Goal: Task Accomplishment & Management: Manage account settings

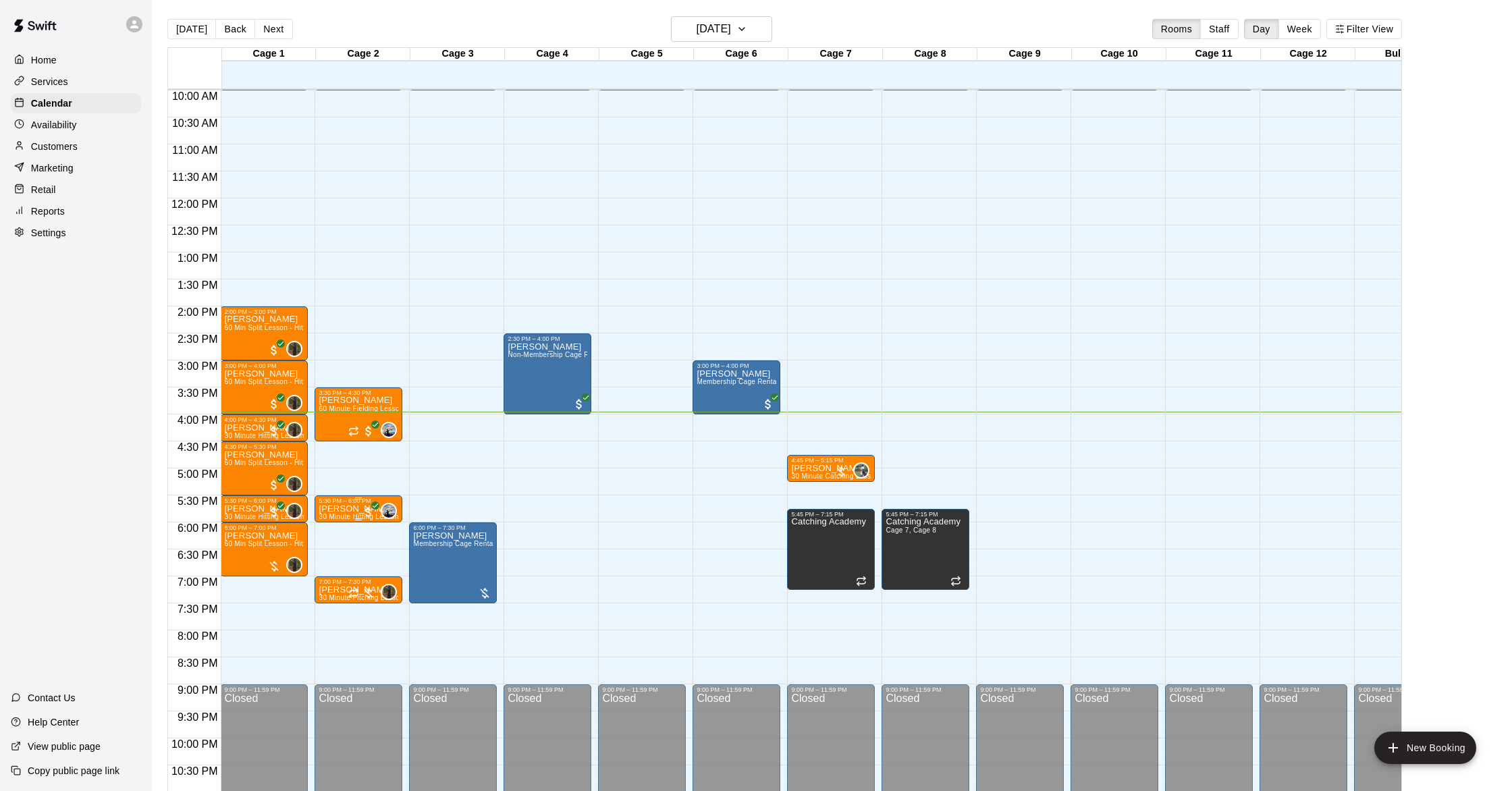
scroll to position [537, 1]
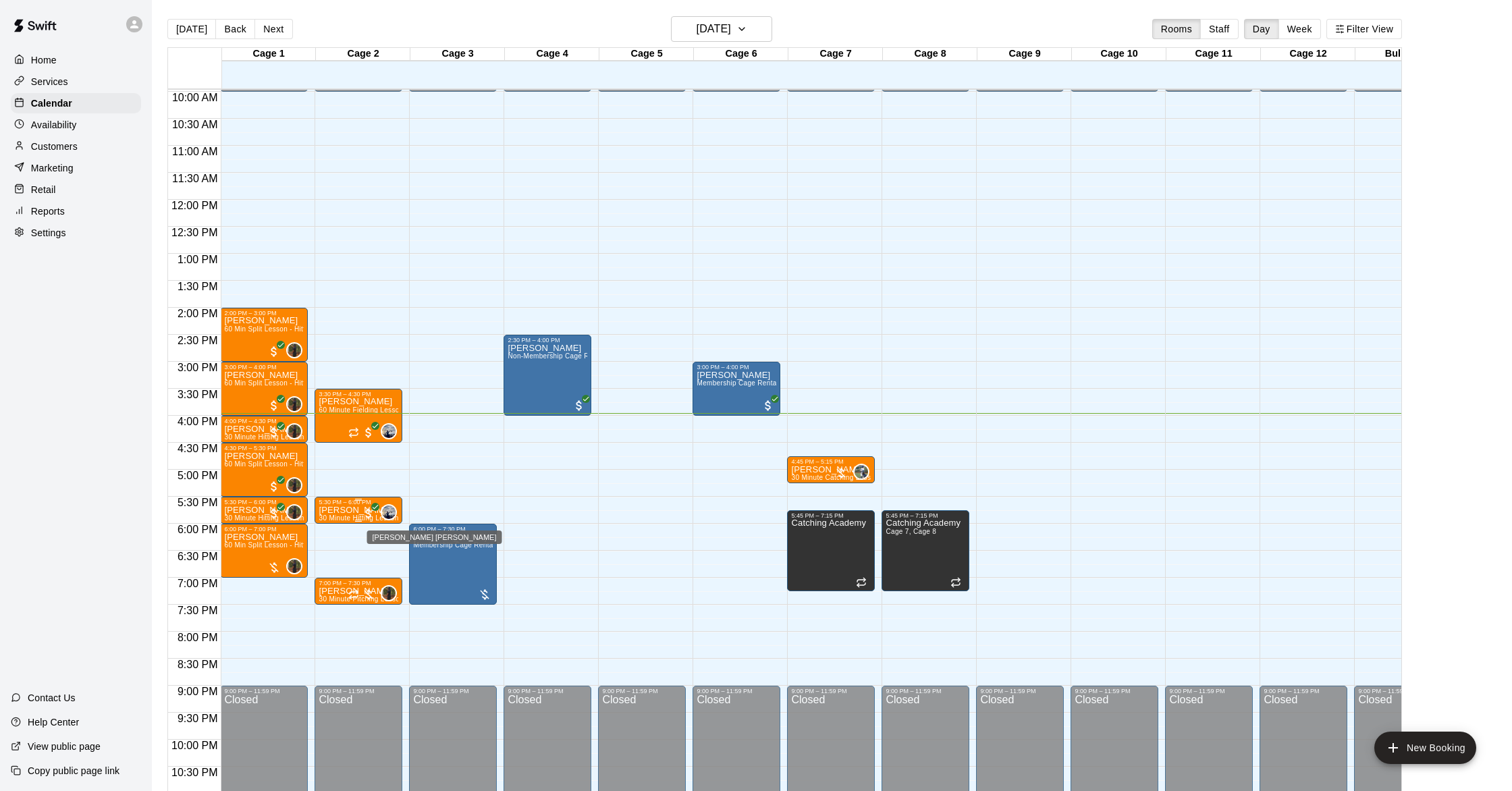
click at [389, 508] on img "Wells Jones" at bounding box center [388, 512] width 13 height 13
click at [392, 522] on icon "edit" at bounding box center [396, 519] width 12 height 12
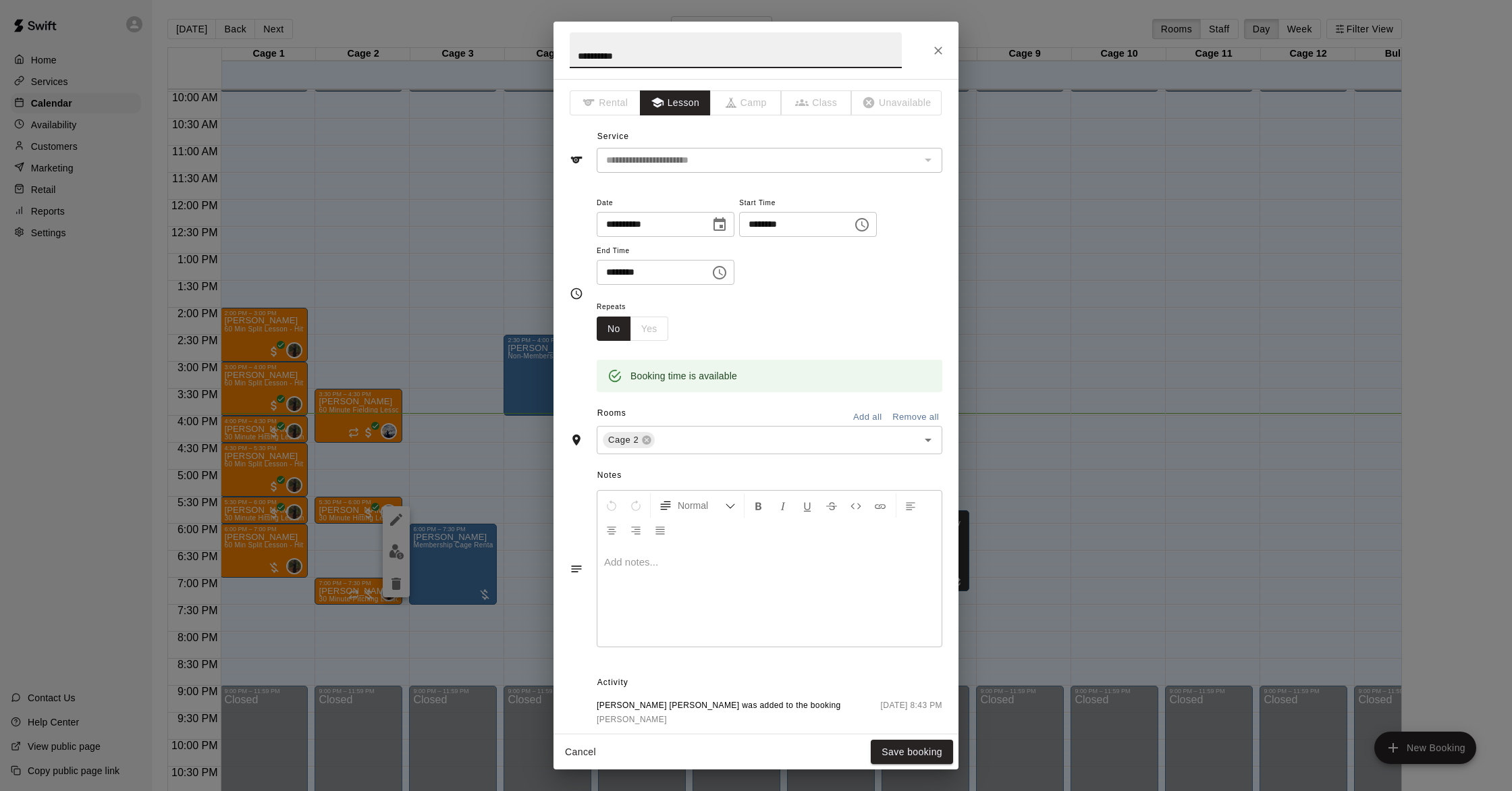
scroll to position [1, 0]
drag, startPoint x: 935, startPoint y: 51, endPoint x: 803, endPoint y: 237, distance: 228.1
click at [935, 51] on icon "Close" at bounding box center [938, 50] width 13 height 13
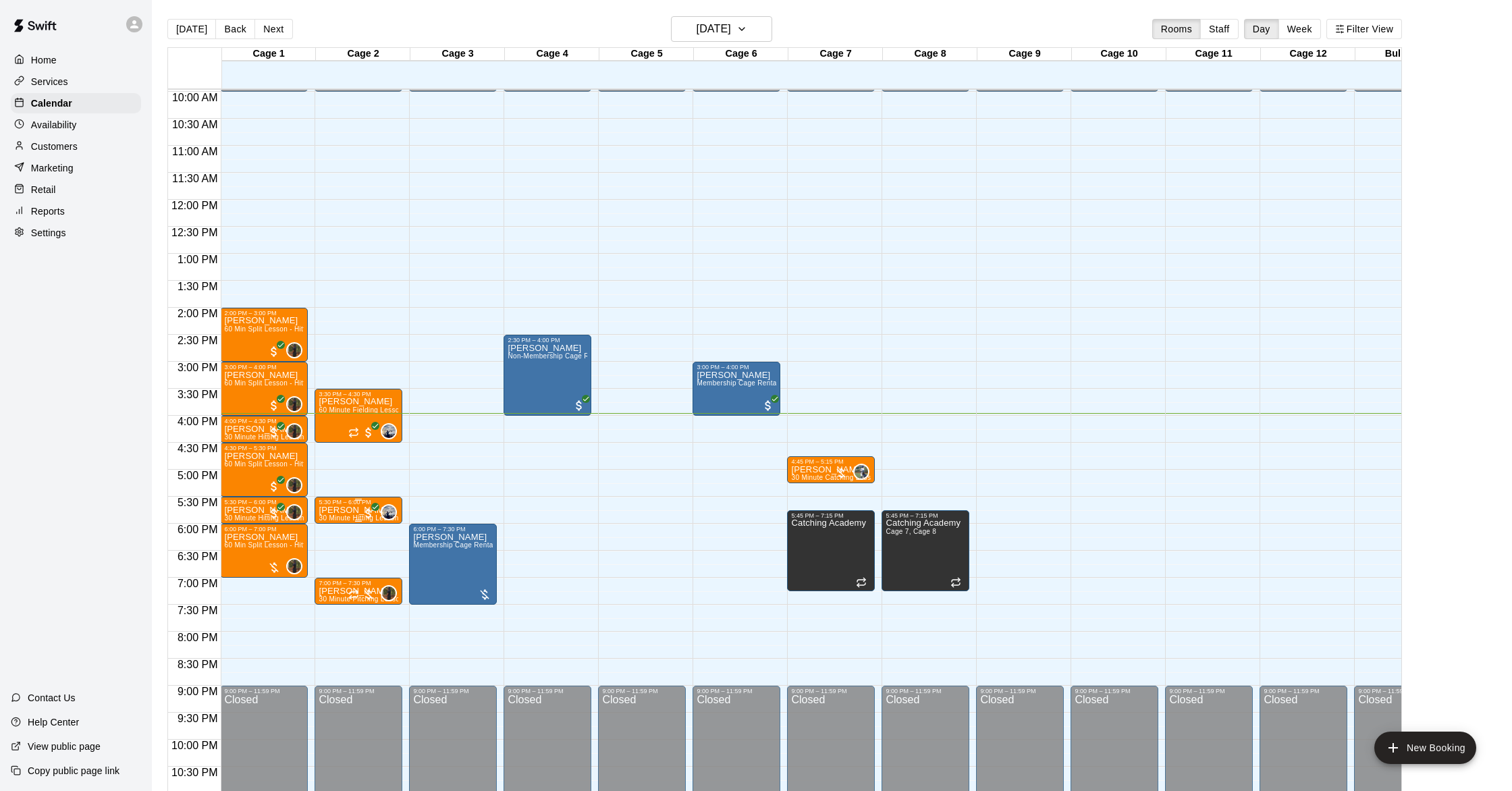
click at [361, 506] on div "5:30 PM – 6:00 PM" at bounding box center [359, 502] width 79 height 7
drag, startPoint x: 333, startPoint y: 540, endPoint x: 422, endPoint y: 535, distance: 89.1
click at [333, 540] on img "edit" at bounding box center [333, 545] width 16 height 16
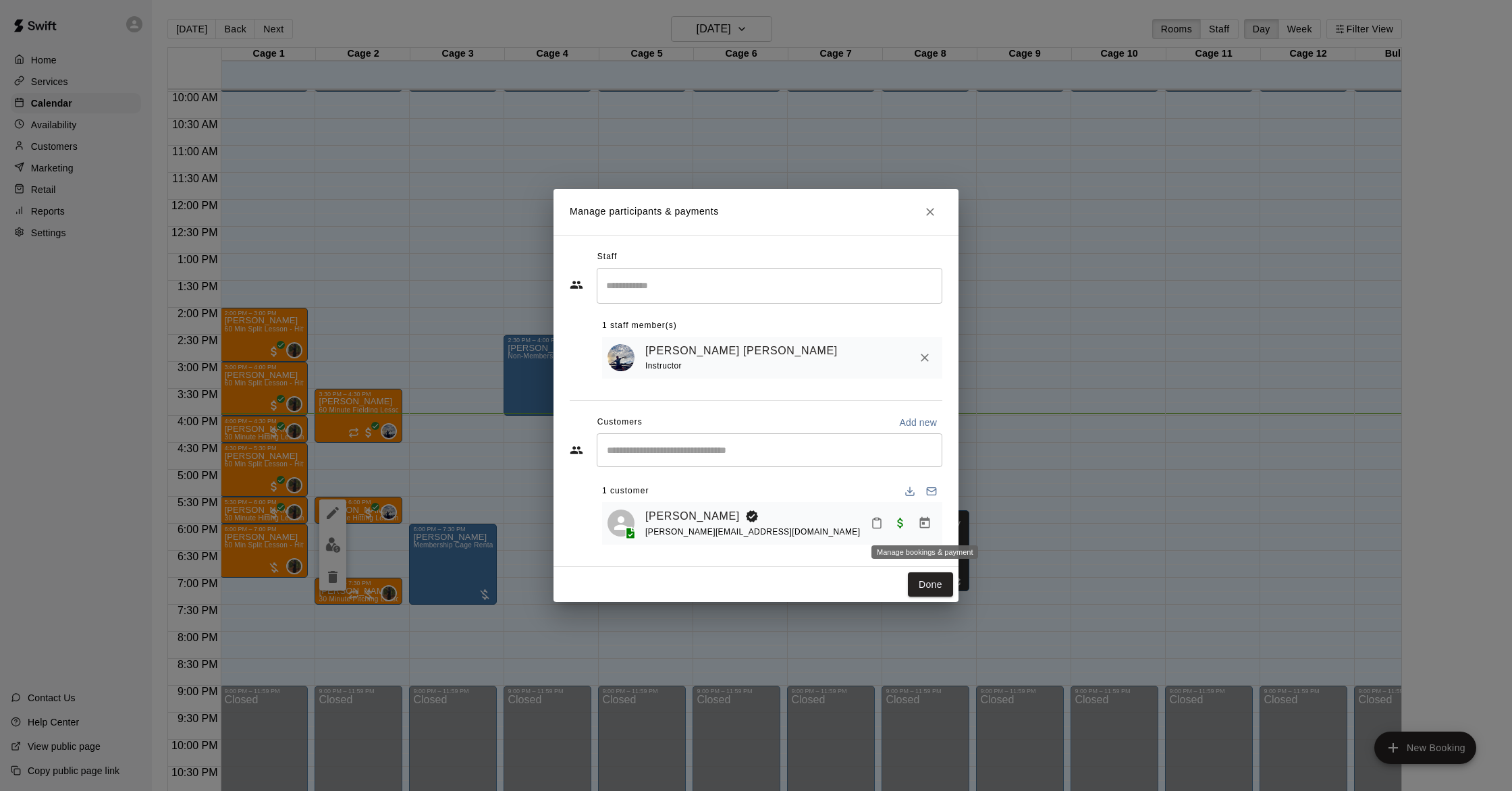
click at [927, 518] on icon "Manage bookings & payment" at bounding box center [925, 523] width 10 height 11
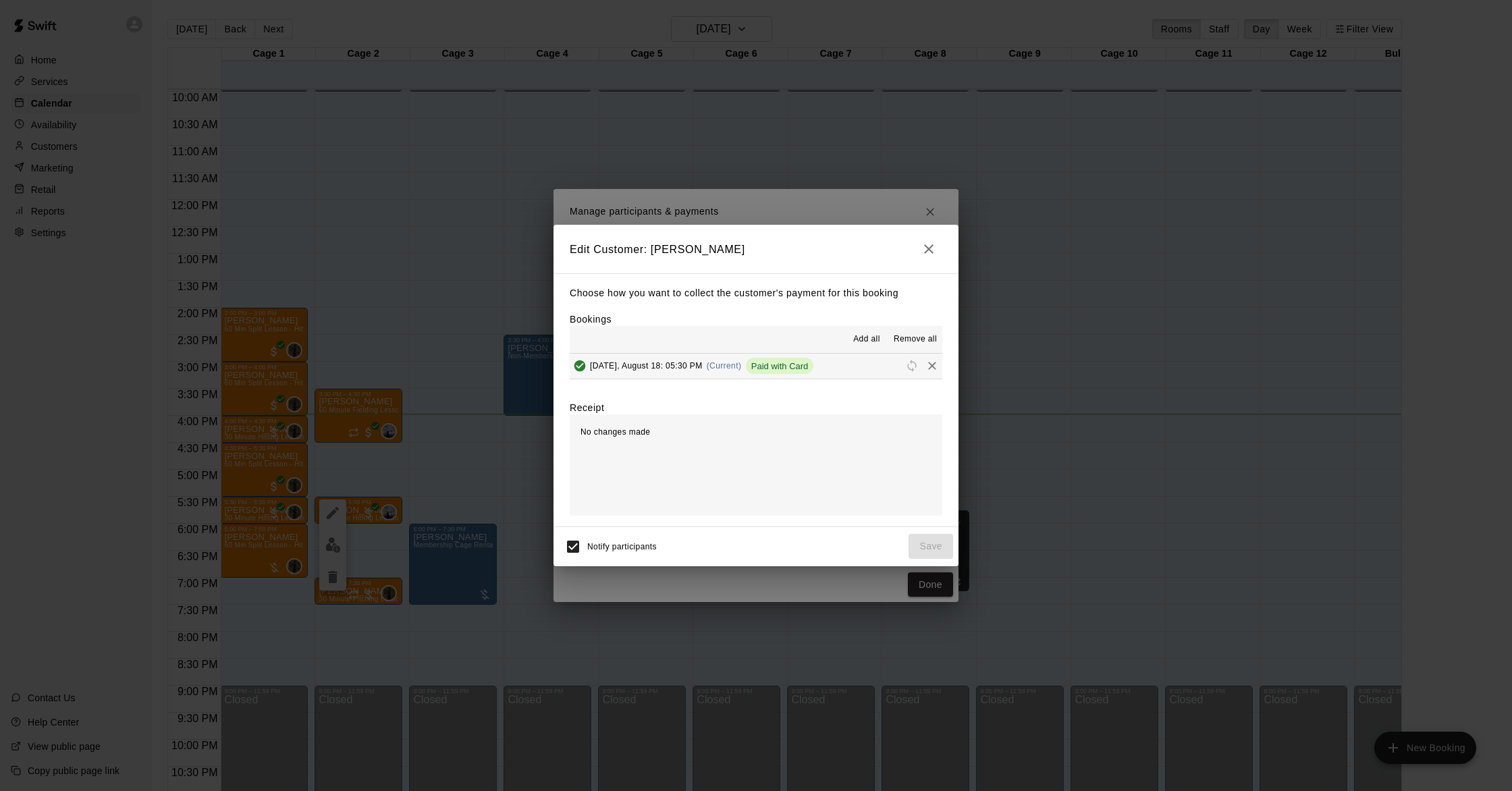
click at [920, 255] on button "button" at bounding box center [929, 249] width 27 height 27
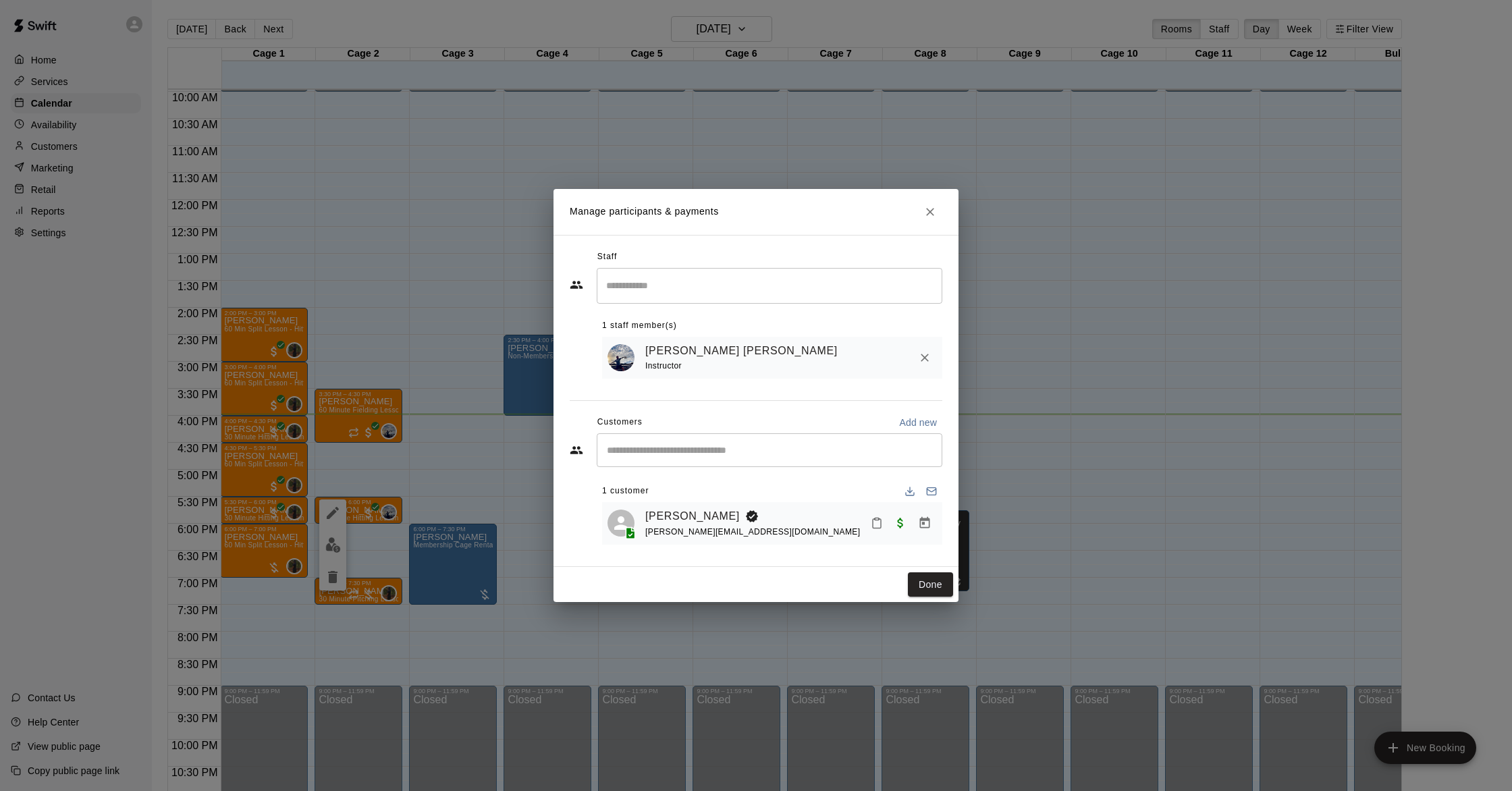
click at [699, 360] on div "Instructor" at bounding box center [744, 366] width 198 height 14
drag, startPoint x: 932, startPoint y: 360, endPoint x: 913, endPoint y: 352, distance: 20.6
click at [932, 359] on button "Remove" at bounding box center [925, 358] width 24 height 24
click at [923, 357] on icon "Remove" at bounding box center [925, 357] width 13 height 13
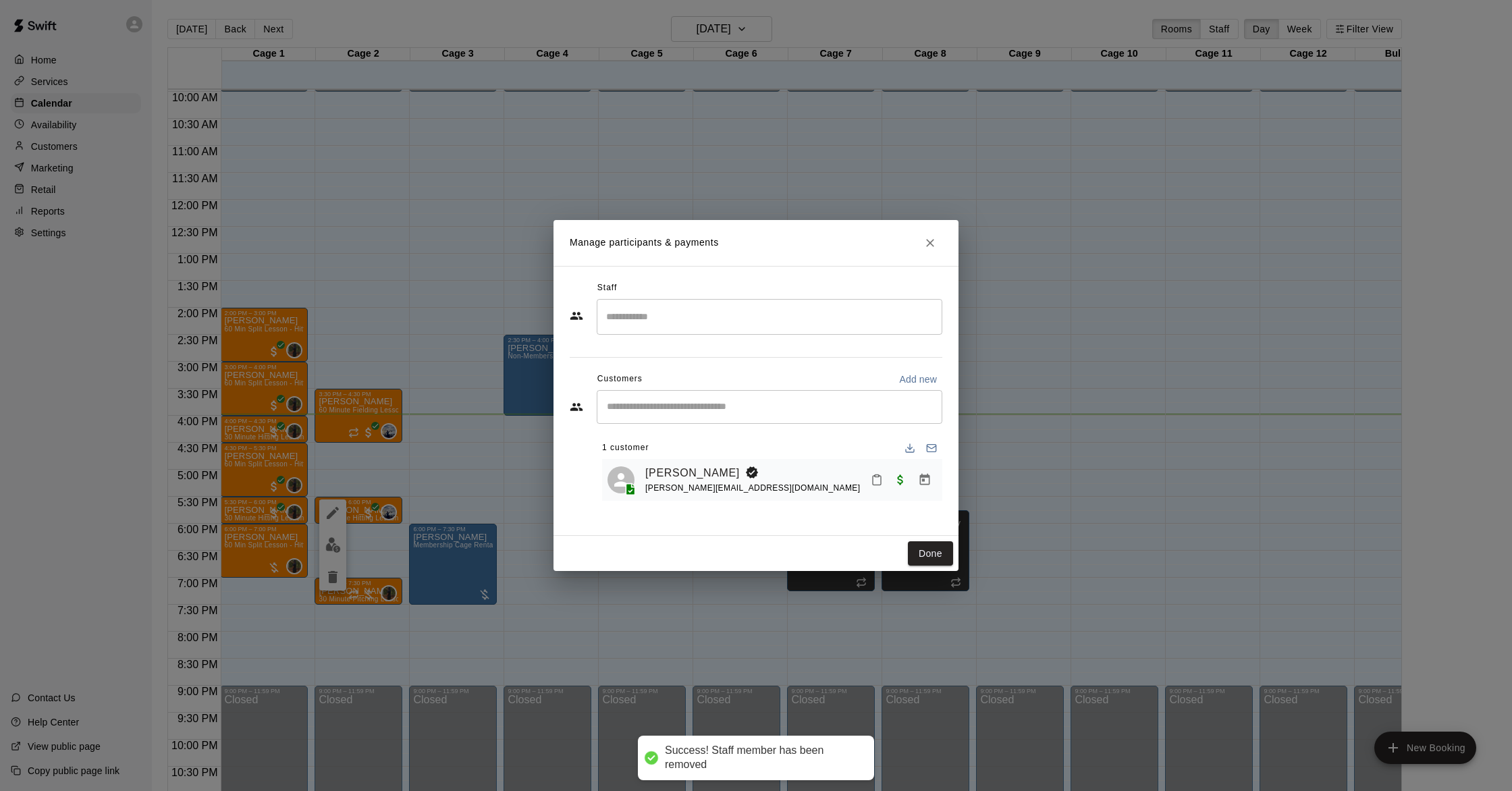
drag, startPoint x: 736, startPoint y: 319, endPoint x: 742, endPoint y: 329, distance: 11.7
click at [736, 319] on input "Search staff" at bounding box center [769, 317] width 334 height 23
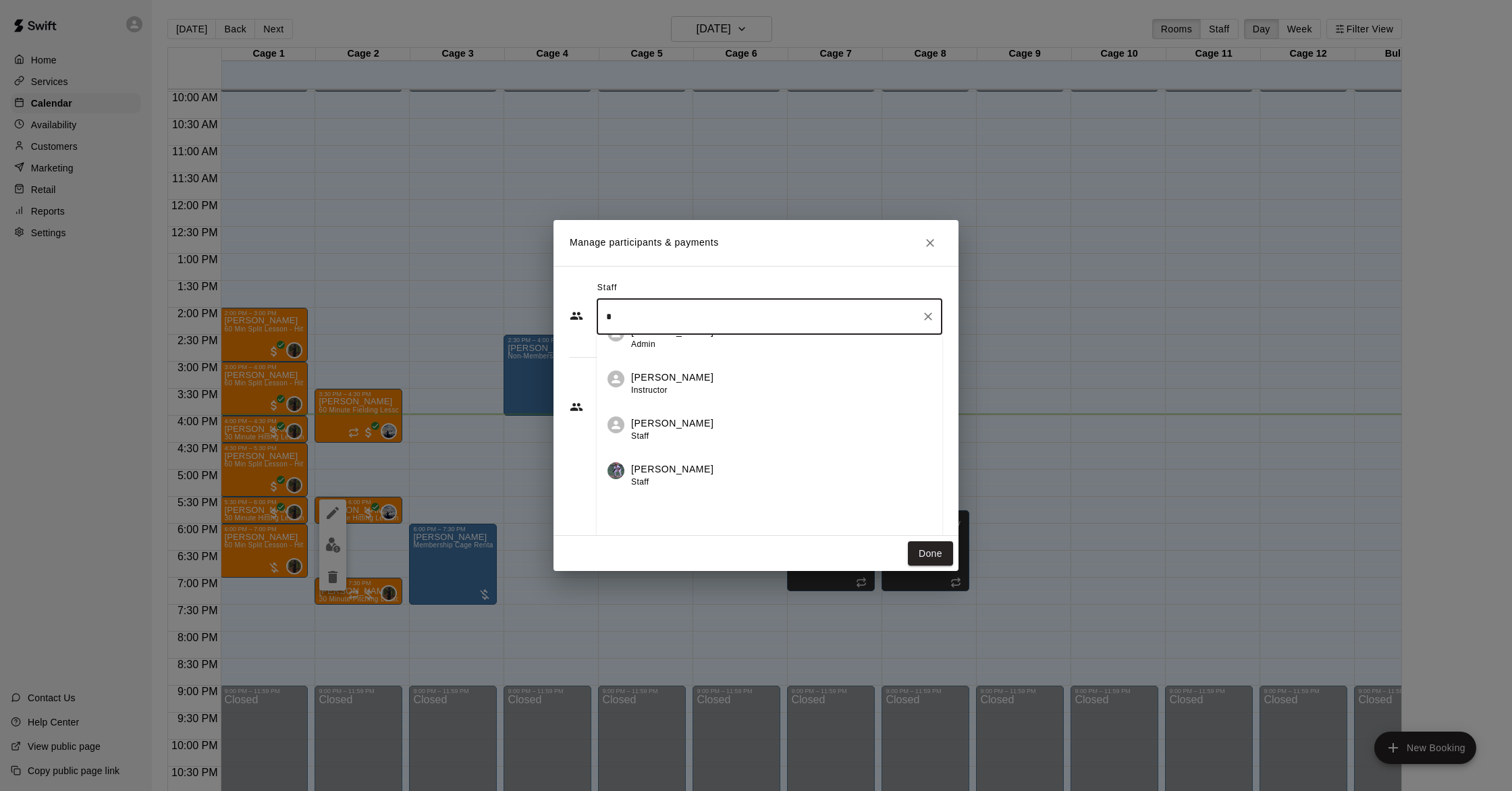
scroll to position [0, 0]
type input "*"
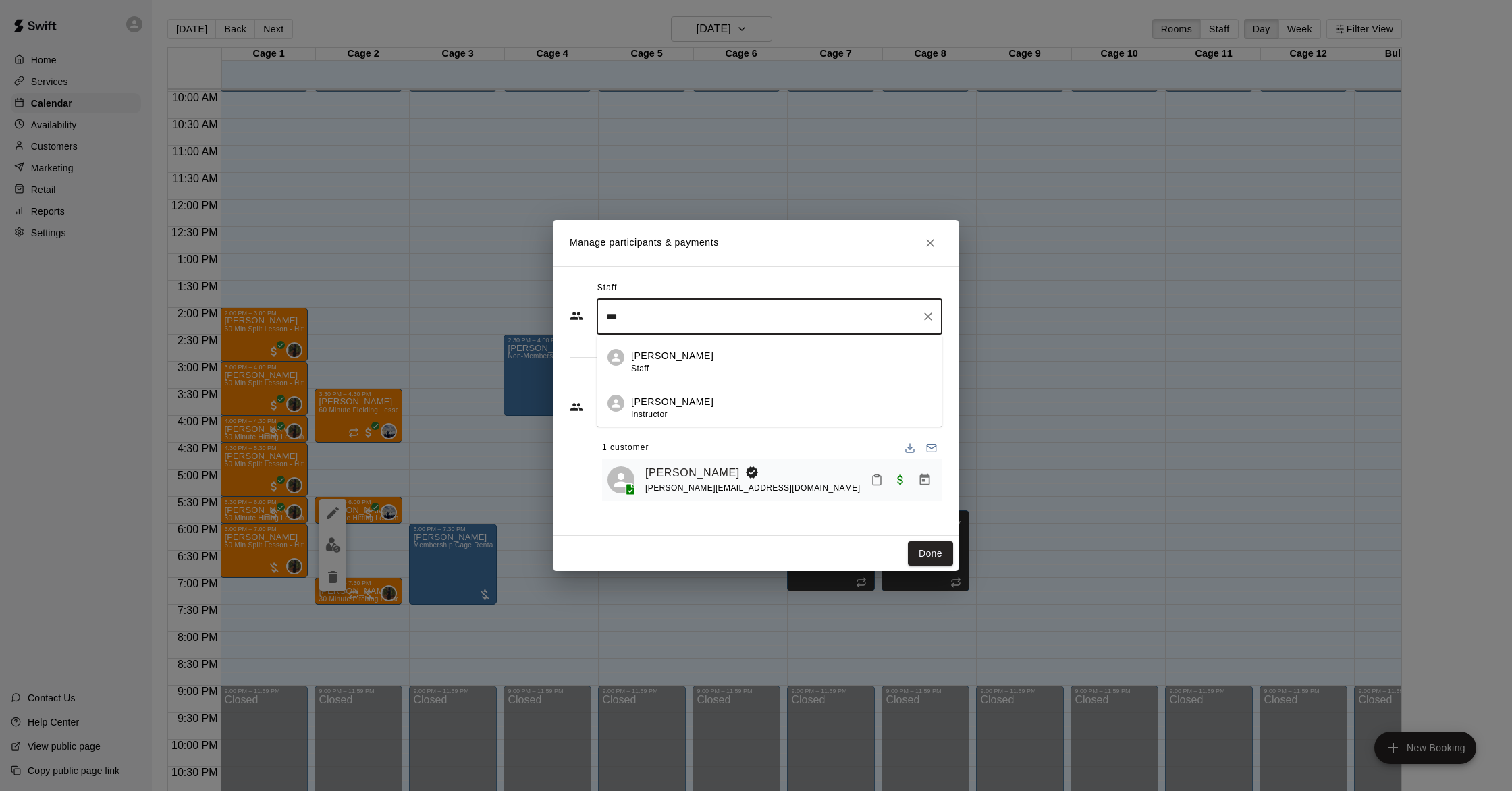
click at [707, 409] on div "[PERSON_NAME] Instructor" at bounding box center [782, 407] width 300 height 26
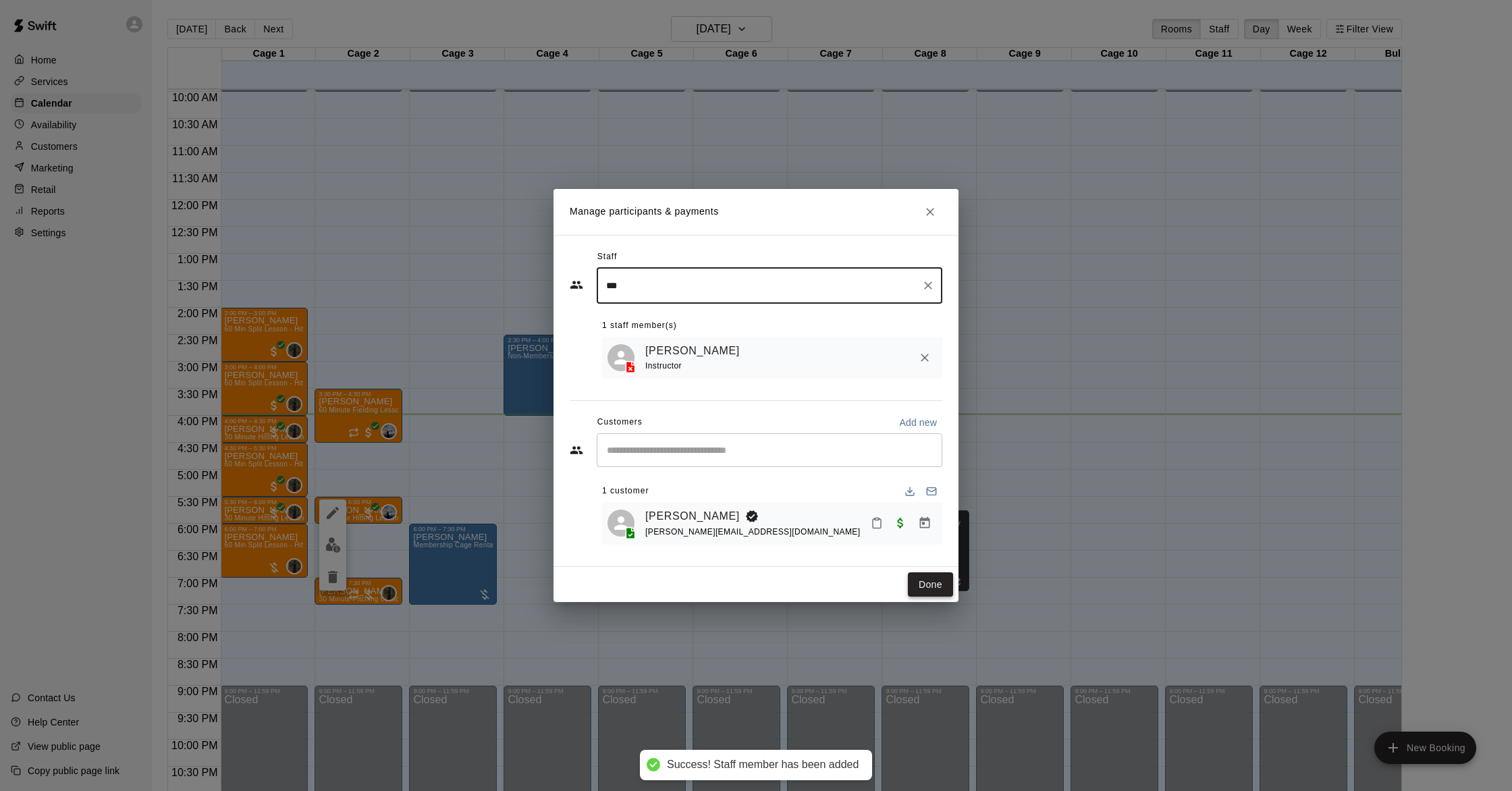
type input "***"
click at [934, 577] on button "Done" at bounding box center [930, 584] width 45 height 25
